Goal: Task Accomplishment & Management: Manage account settings

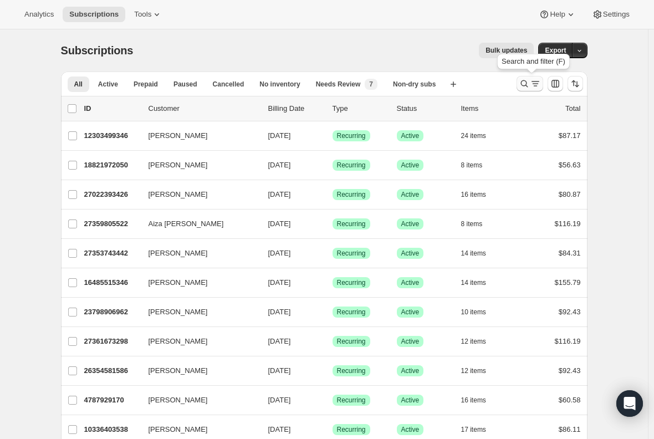
click at [532, 80] on icon "Search and filter results" at bounding box center [535, 83] width 11 height 11
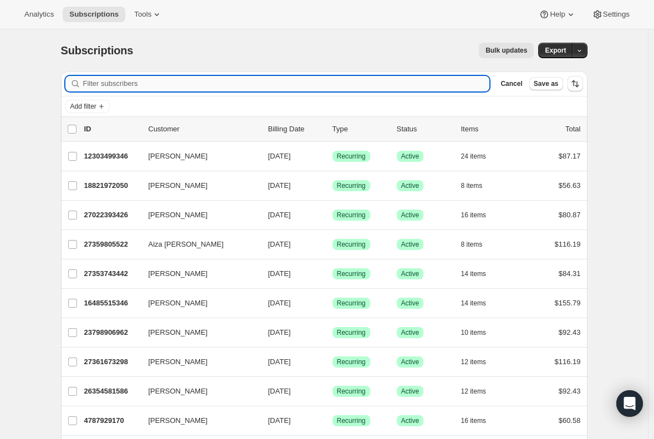
click at [178, 85] on input "Filter subscribers" at bounding box center [286, 84] width 407 height 16
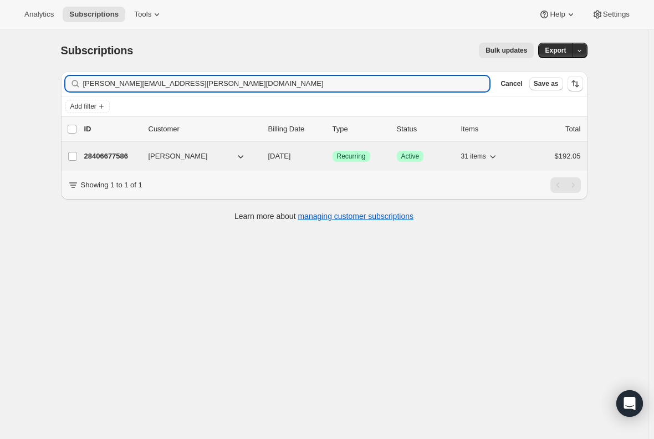
type input "[PERSON_NAME][EMAIL_ADDRESS][PERSON_NAME][DOMAIN_NAME]"
click at [118, 159] on p "28406677586" at bounding box center [111, 156] width 55 height 11
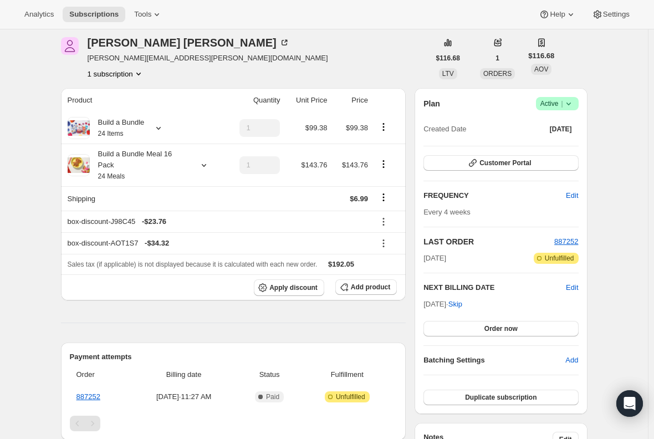
scroll to position [55, 0]
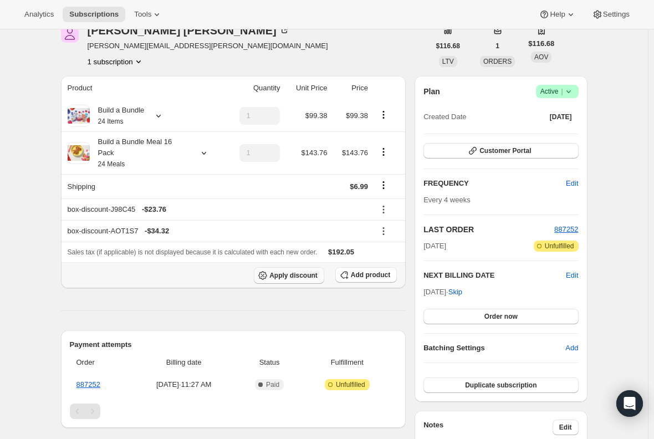
click at [283, 271] on span "Apply discount" at bounding box center [293, 275] width 48 height 9
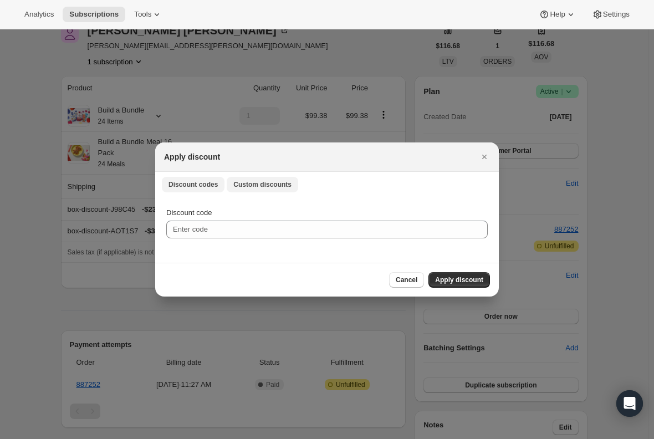
click at [261, 187] on span "Custom discounts" at bounding box center [262, 184] width 58 height 9
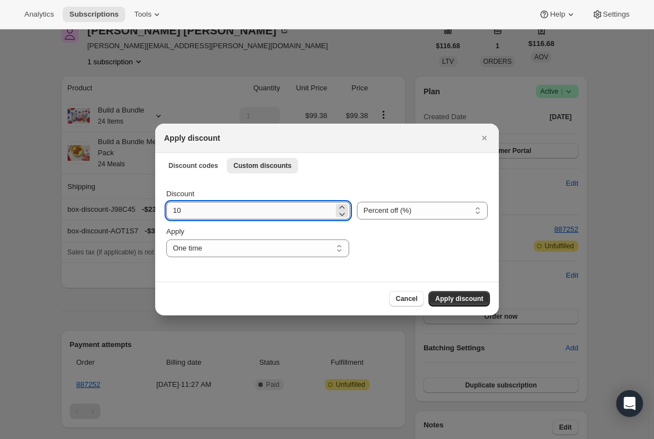
click at [214, 216] on input "10" at bounding box center [249, 211] width 167 height 18
type input "15"
click at [210, 301] on div "Cancel Apply discount" at bounding box center [327, 299] width 326 height 16
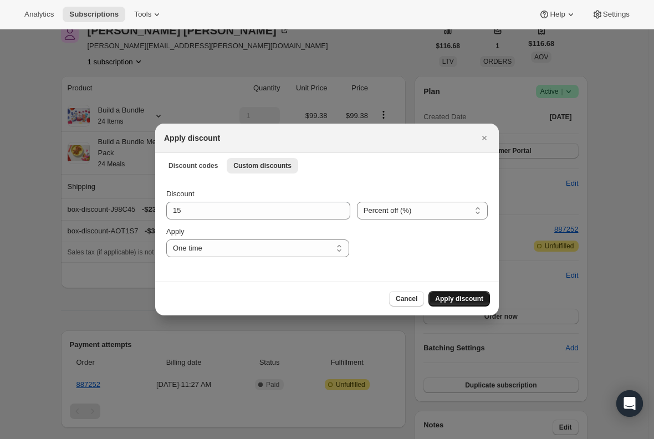
click at [456, 297] on span "Apply discount" at bounding box center [459, 298] width 48 height 9
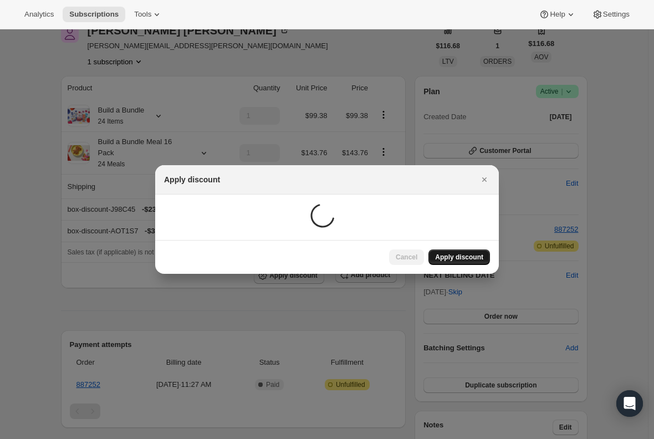
scroll to position [55, 0]
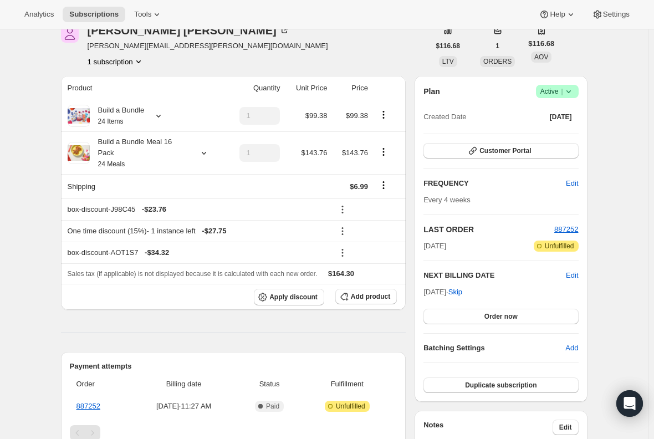
click at [177, 332] on hr at bounding box center [233, 332] width 345 height 1
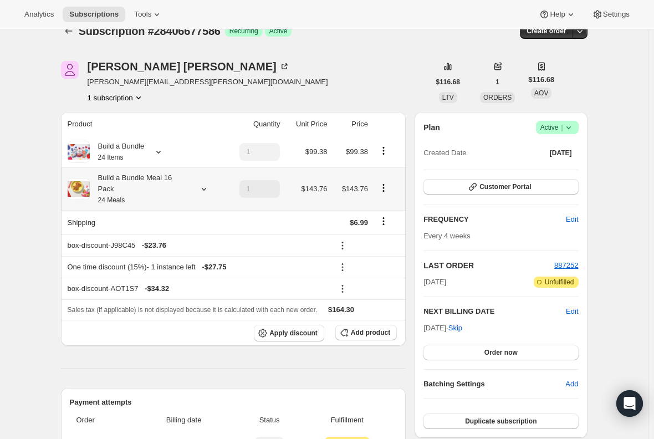
scroll to position [0, 0]
